Goal: Information Seeking & Learning: Check status

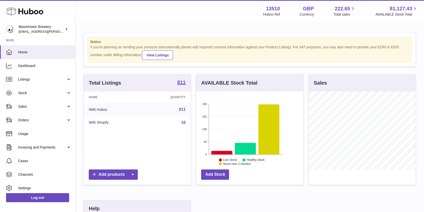
scroll to position [79, 107]
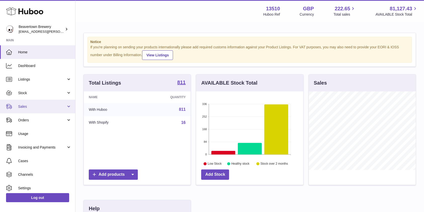
click at [54, 103] on link "Sales" at bounding box center [37, 107] width 75 height 14
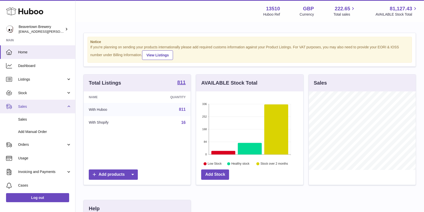
click at [44, 112] on link "Sales" at bounding box center [37, 107] width 75 height 14
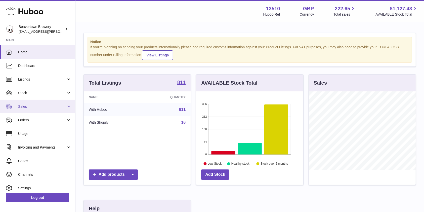
click at [46, 111] on link "Sales" at bounding box center [37, 107] width 75 height 14
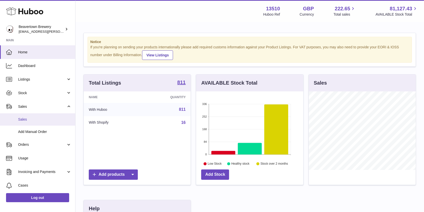
click at [40, 119] on span "Sales" at bounding box center [44, 119] width 53 height 5
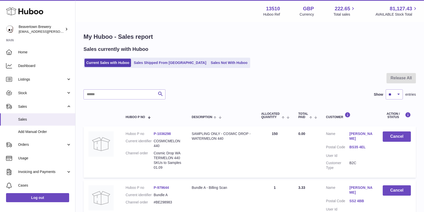
click at [213, 61] on link "Sales Not With Huboo" at bounding box center [229, 63] width 40 height 8
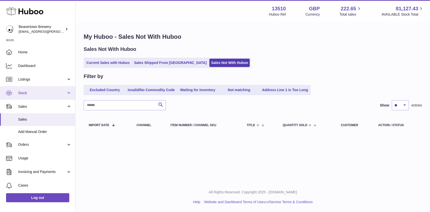
click at [25, 95] on span "Stock" at bounding box center [42, 93] width 48 height 5
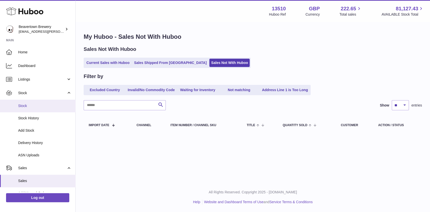
click at [24, 108] on span "Stock" at bounding box center [44, 105] width 53 height 5
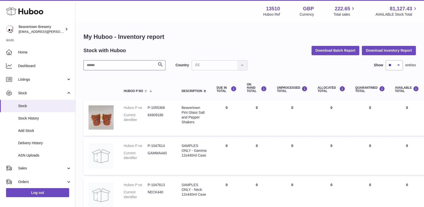
click at [137, 63] on input "text" at bounding box center [125, 65] width 82 height 10
type input "******"
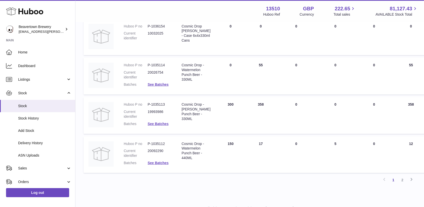
scroll to position [318, 0]
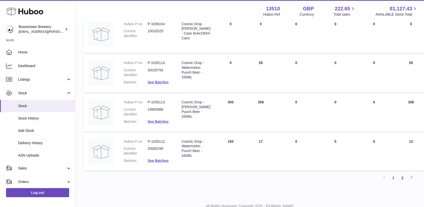
click at [400, 180] on link "2" at bounding box center [402, 177] width 9 height 9
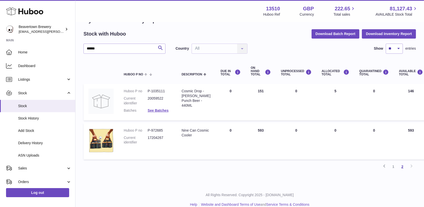
scroll to position [22, 0]
